Goal: Task Accomplishment & Management: Manage account settings

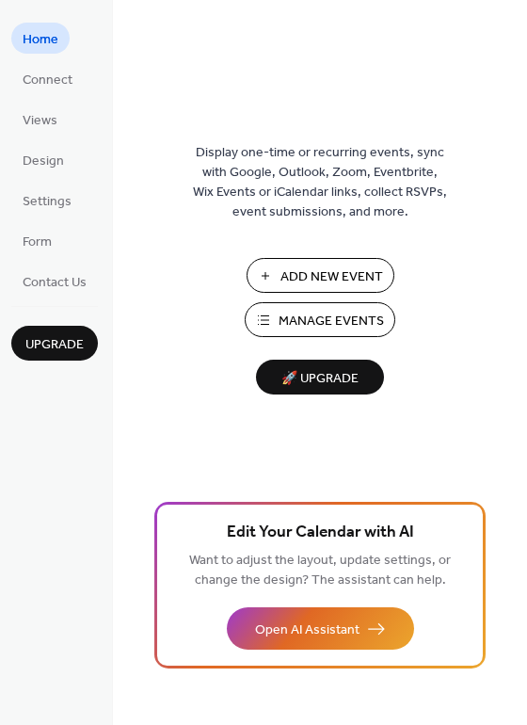
click at [282, 322] on span "Manage Events" at bounding box center [331, 322] width 105 height 20
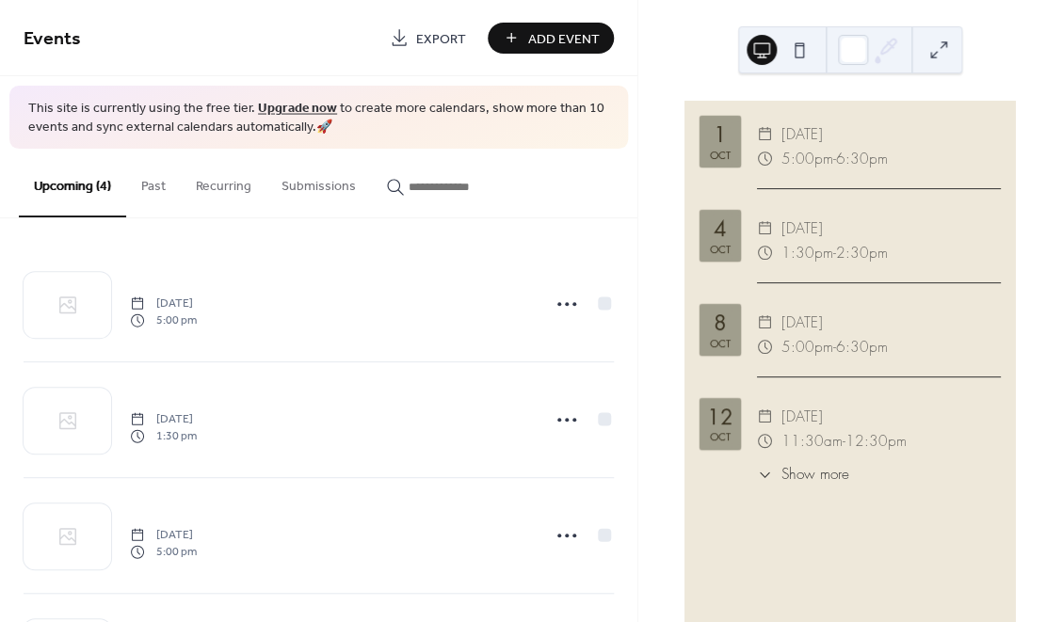
scroll to position [116, 0]
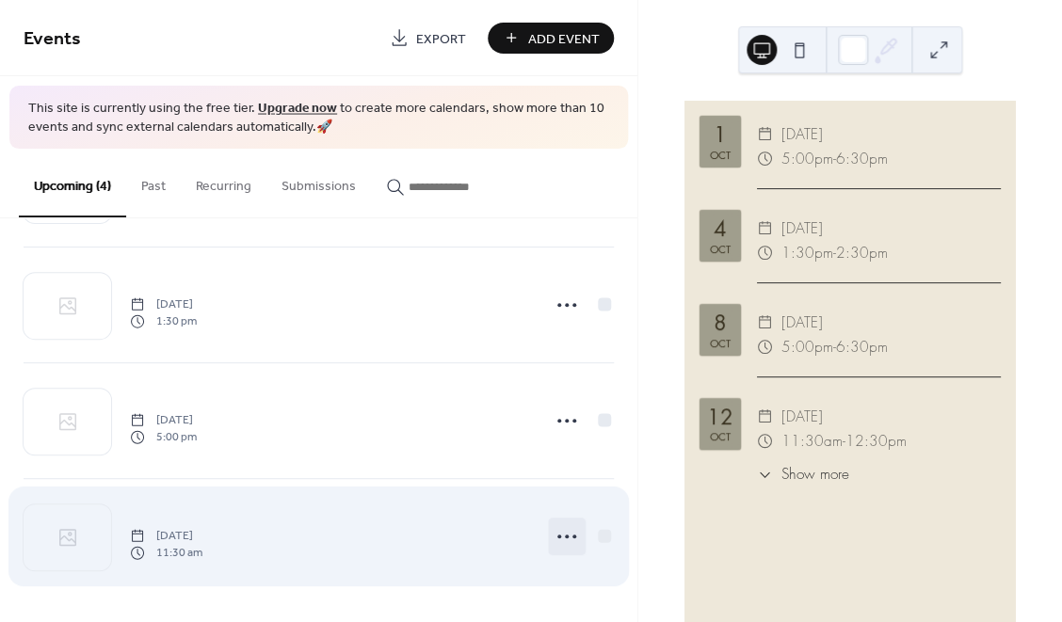
click at [567, 541] on icon at bounding box center [567, 536] width 30 height 30
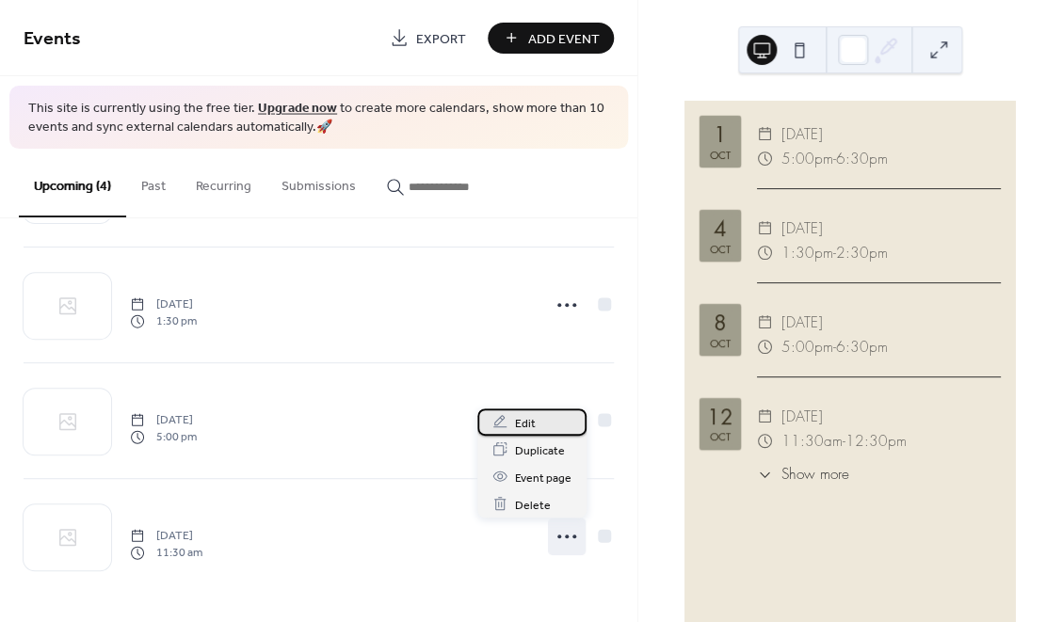
click at [544, 412] on div "Edit" at bounding box center [531, 422] width 109 height 27
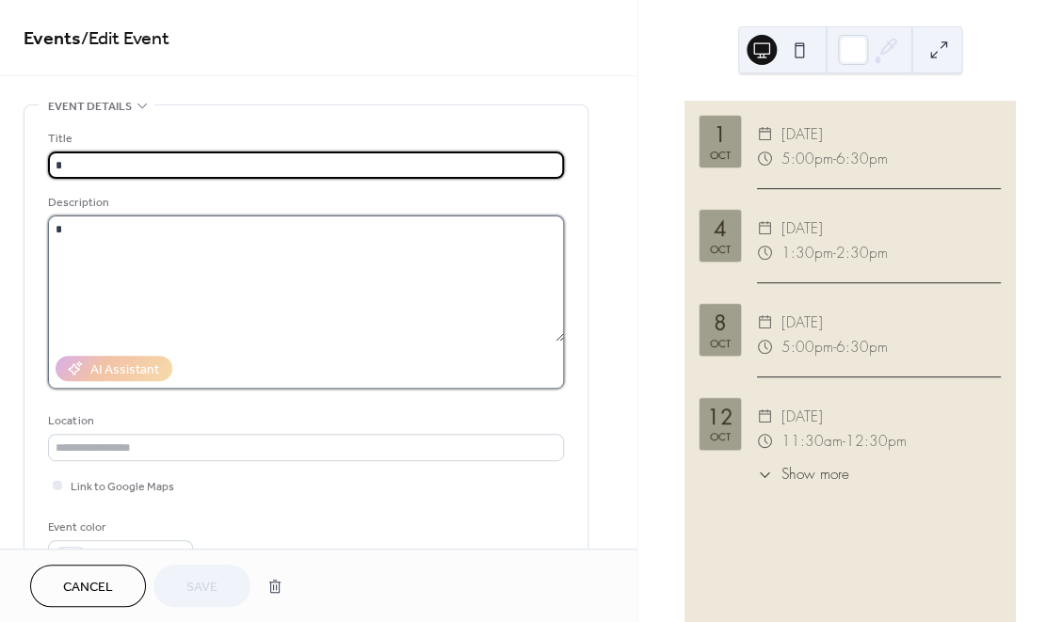
click at [356, 293] on textarea at bounding box center [306, 279] width 516 height 126
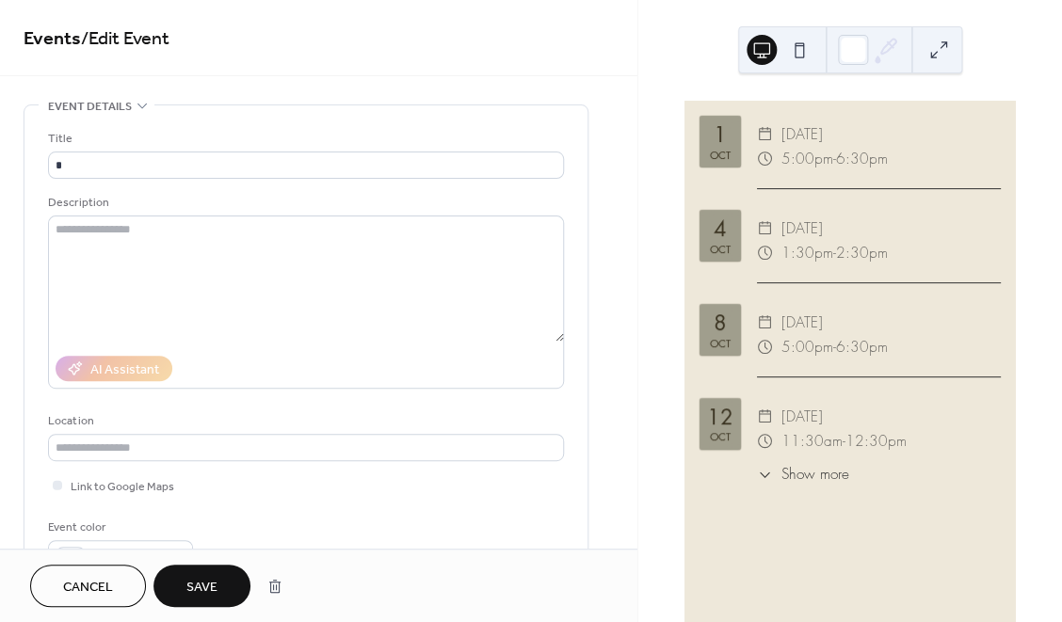
click at [205, 568] on button "Save" at bounding box center [201, 586] width 97 height 42
